Goal: Task Accomplishment & Management: Complete application form

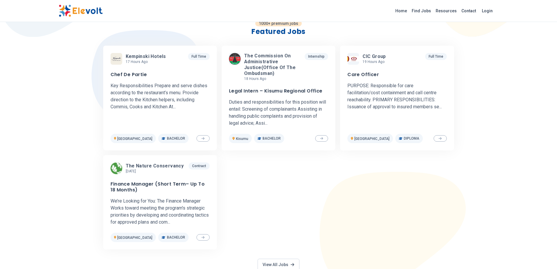
scroll to position [205, 0]
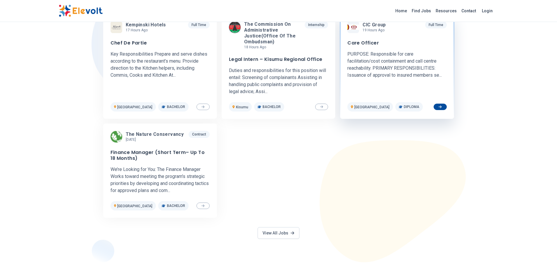
click at [368, 45] on h3 "Care Officer" at bounding box center [363, 43] width 32 height 6
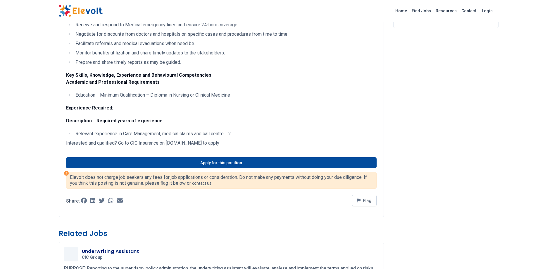
scroll to position [142, 0]
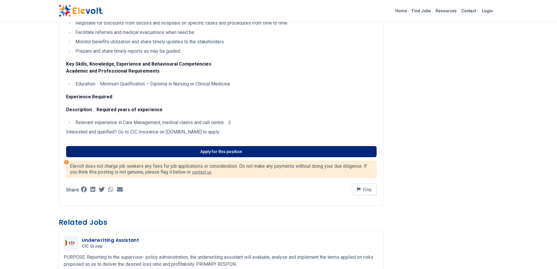
click at [186, 149] on link "Apply for this position" at bounding box center [221, 151] width 311 height 11
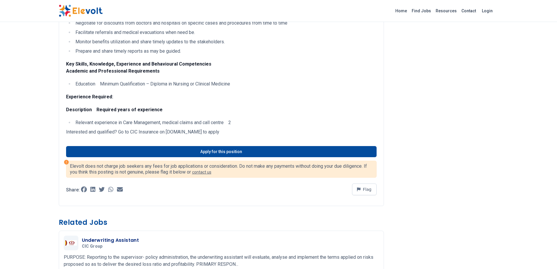
scroll to position [0, 0]
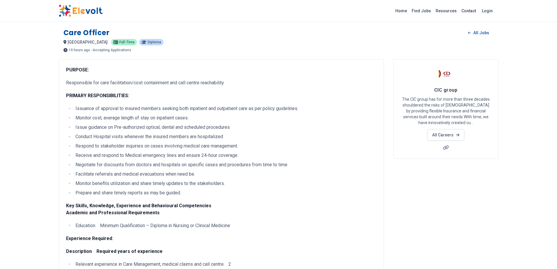
click at [73, 9] on img at bounding box center [81, 11] width 44 height 12
